Goal: Task Accomplishment & Management: Check status

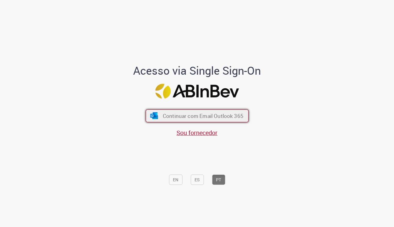
click at [166, 114] on span "Continuar com Email Outlook 365" at bounding box center [202, 116] width 81 height 7
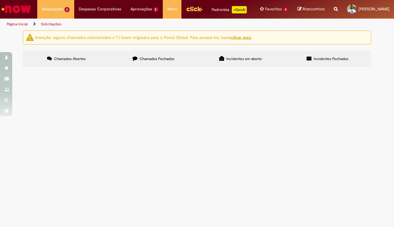
click at [0, 0] on td "Custos de finalização de peças para a campanha de Beer Behind Hollywood" at bounding box center [0, 0] width 0 height 0
click at [0, 0] on span "Custos de finalização de peças para a campanha de Beer Behind Hollywood" at bounding box center [0, 0] width 0 height 0
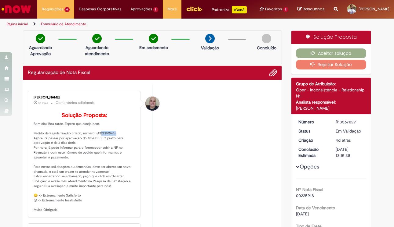
drag, startPoint x: 94, startPoint y: 148, endPoint x: 111, endPoint y: 150, distance: 16.9
click at [111, 150] on p "Solução Proposta: Bom dia/ Boa tarde. Espero que esteja bem. Pedido de Regulari…" at bounding box center [85, 163] width 102 height 100
copy p "4522110546"
click at [324, 58] on button "Aceitar solução" at bounding box center [331, 54] width 70 height 10
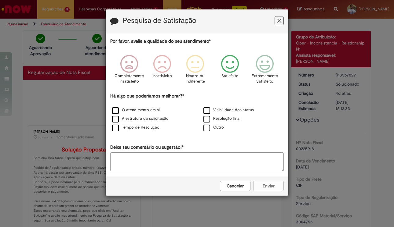
click at [241, 68] on icon "Feedback" at bounding box center [230, 64] width 23 height 18
click at [206, 109] on label "Visibilidade dos status" at bounding box center [228, 110] width 50 height 6
click at [256, 186] on button "Enviar" at bounding box center [268, 186] width 31 height 10
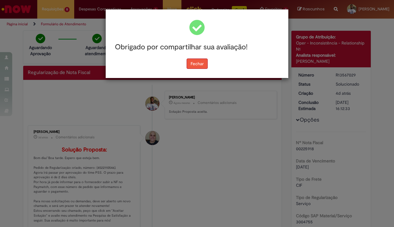
click at [205, 64] on button "Fechar" at bounding box center [196, 64] width 21 height 10
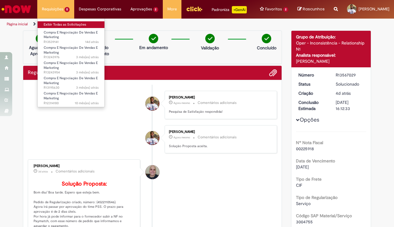
click at [58, 23] on link "Exibir Todas as Solicitações" at bounding box center [71, 24] width 67 height 7
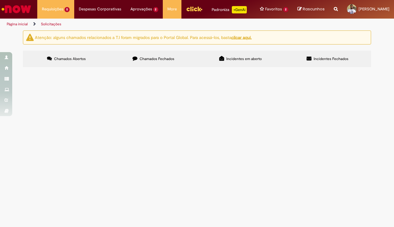
click at [0, 0] on span "Custo de produção de mockups para o novo VBI de Bud. [PERSON_NAME] fixos sem po…" at bounding box center [0, 0] width 0 height 0
